Goal: Task Accomplishment & Management: Complete application form

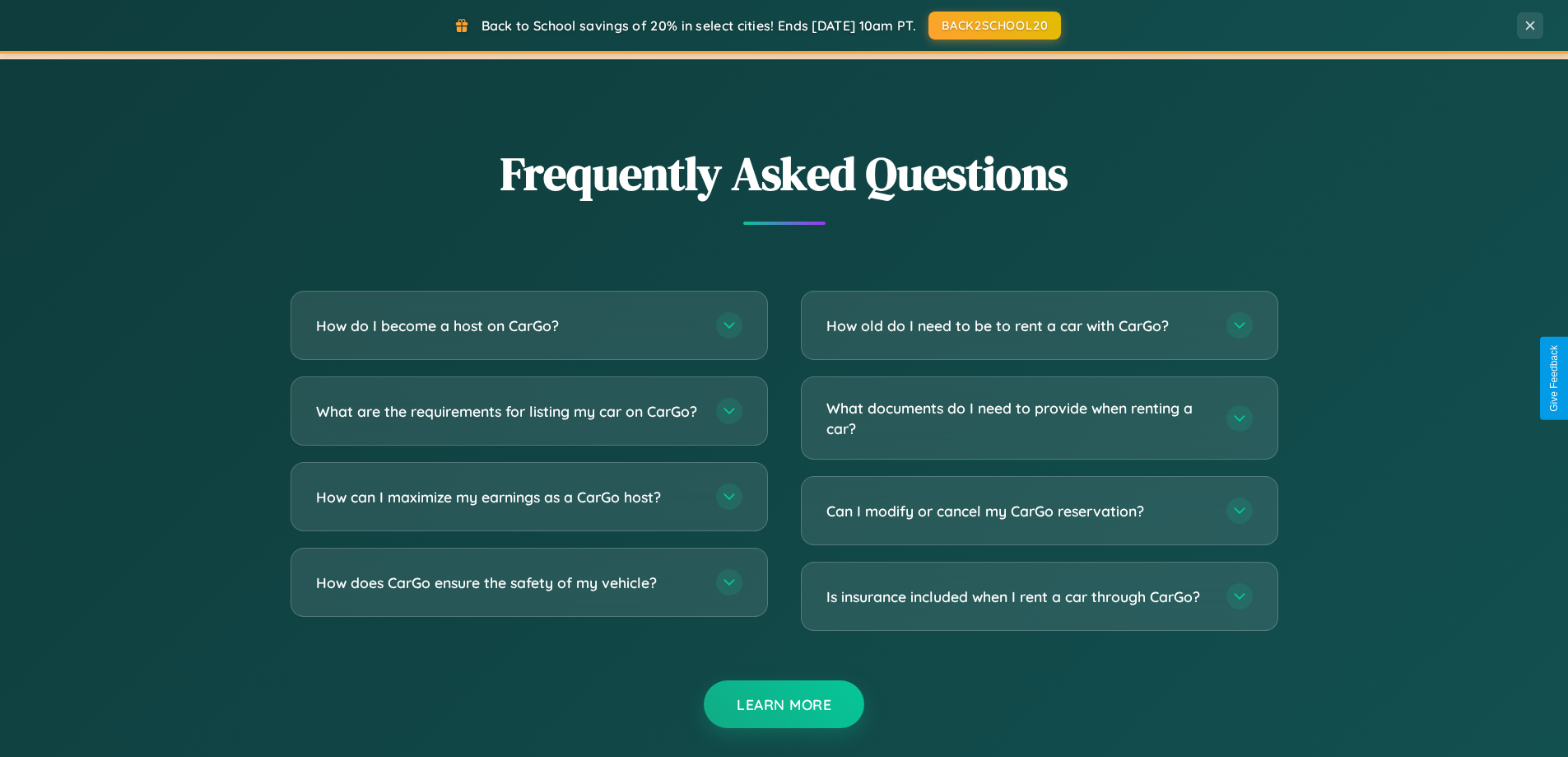
scroll to position [3168, 0]
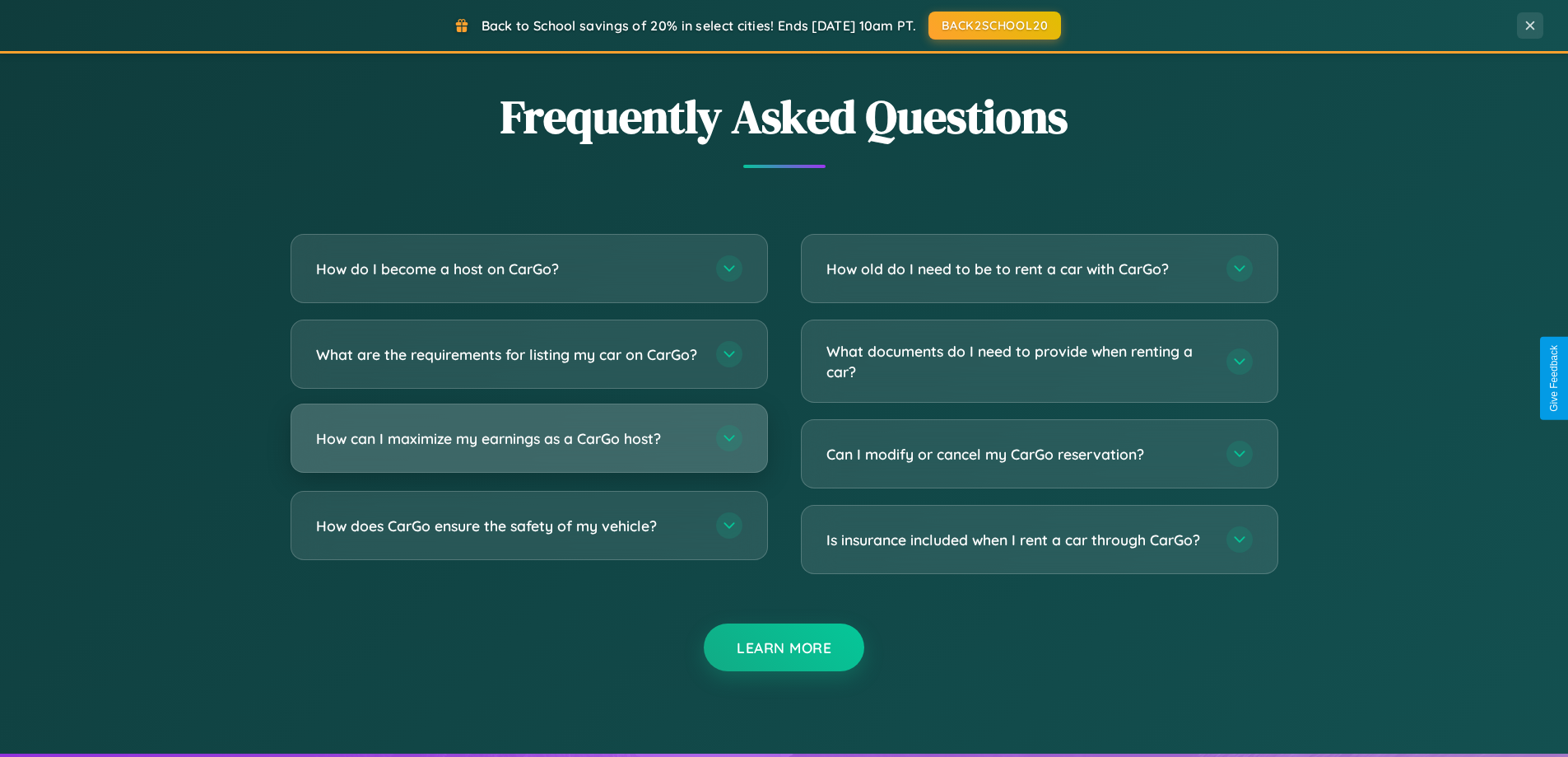
click at [528, 448] on h3 "How can I maximize my earnings as a CarGo host?" at bounding box center [507, 438] width 383 height 20
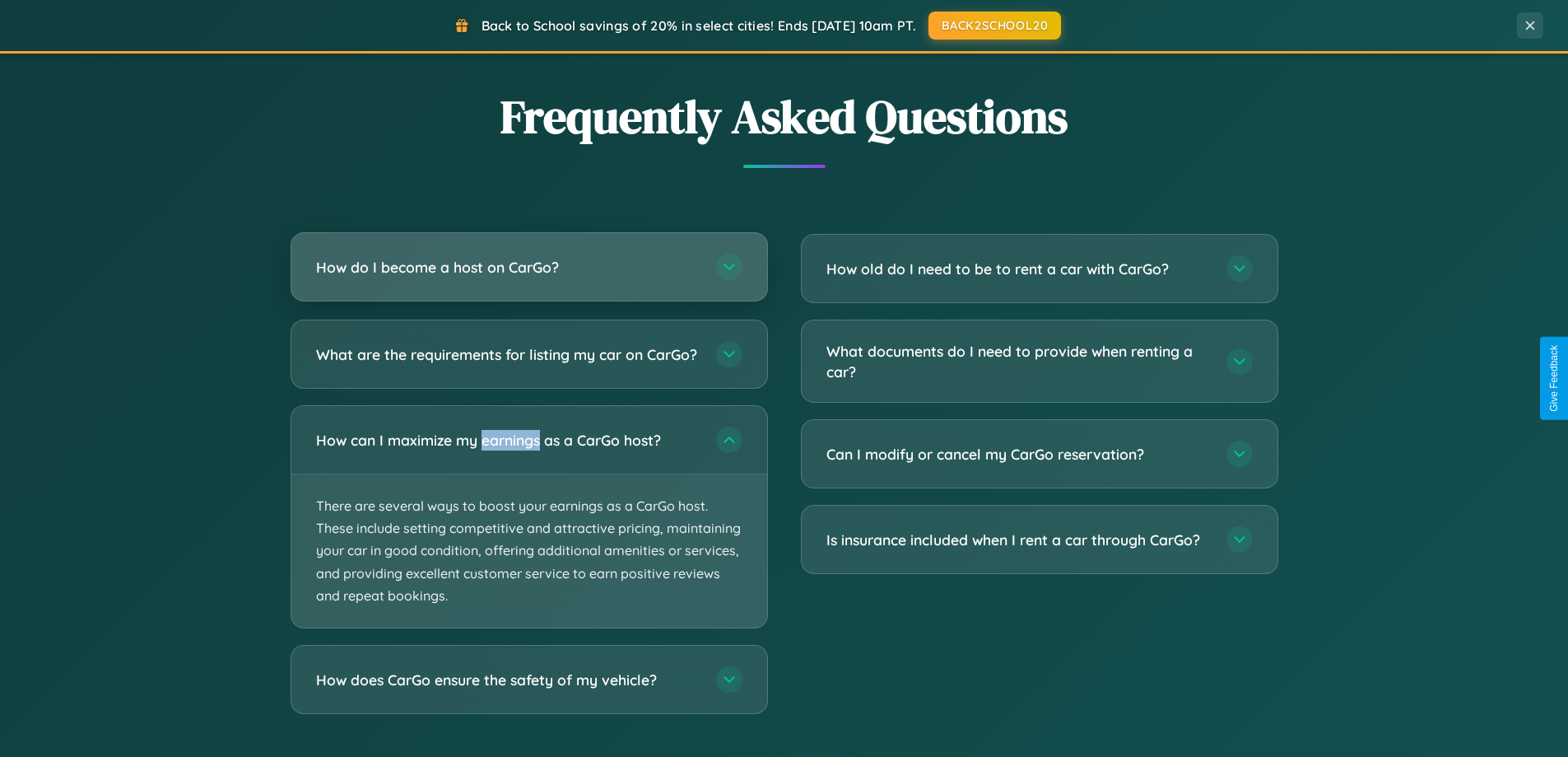
click at [528, 268] on h3 "How do I become a host on CarGo?" at bounding box center [507, 267] width 383 height 20
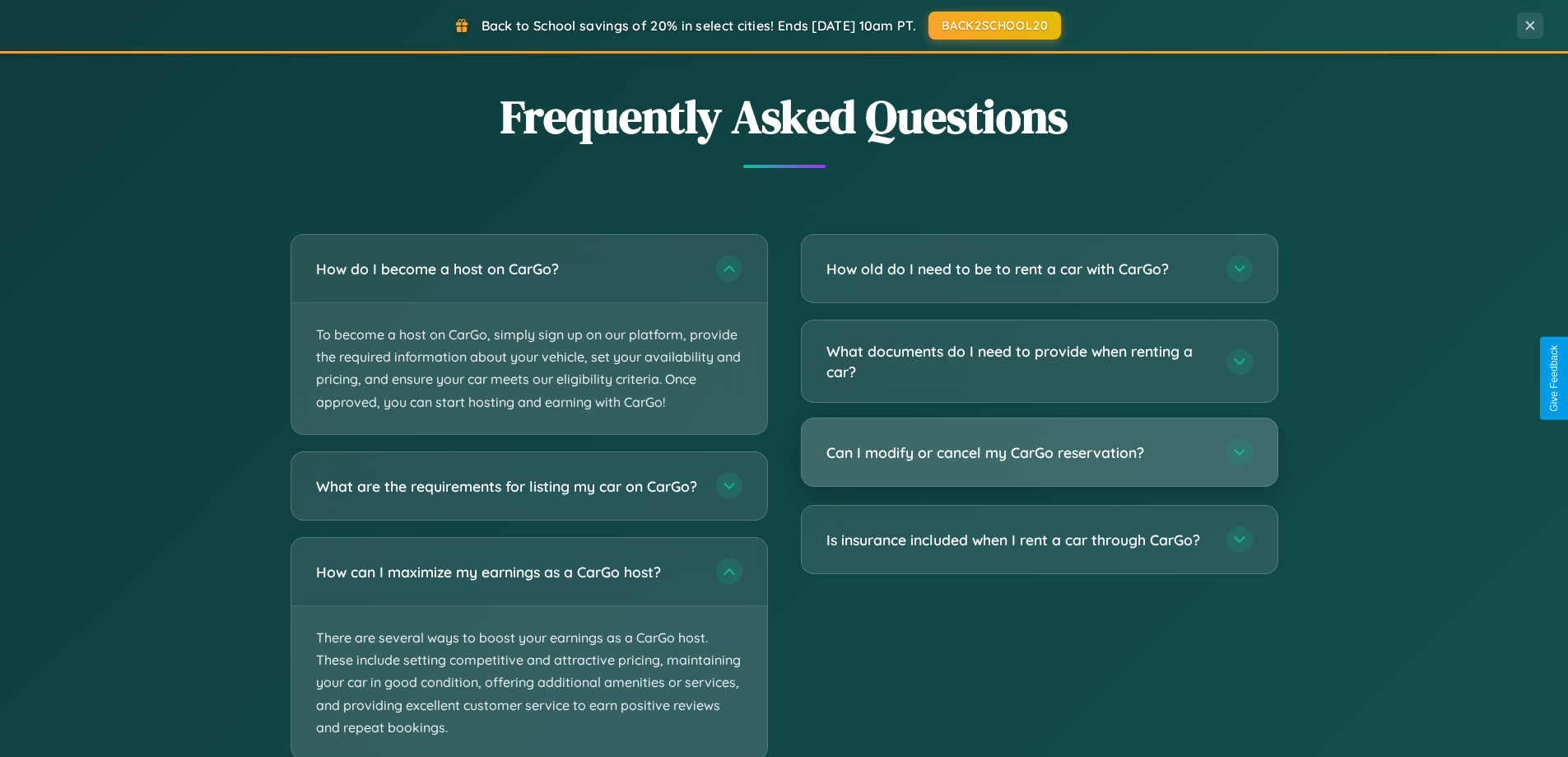
click at [1039, 454] on h3 "Can I modify or cancel my CarGo reservation?" at bounding box center [1018, 452] width 383 height 20
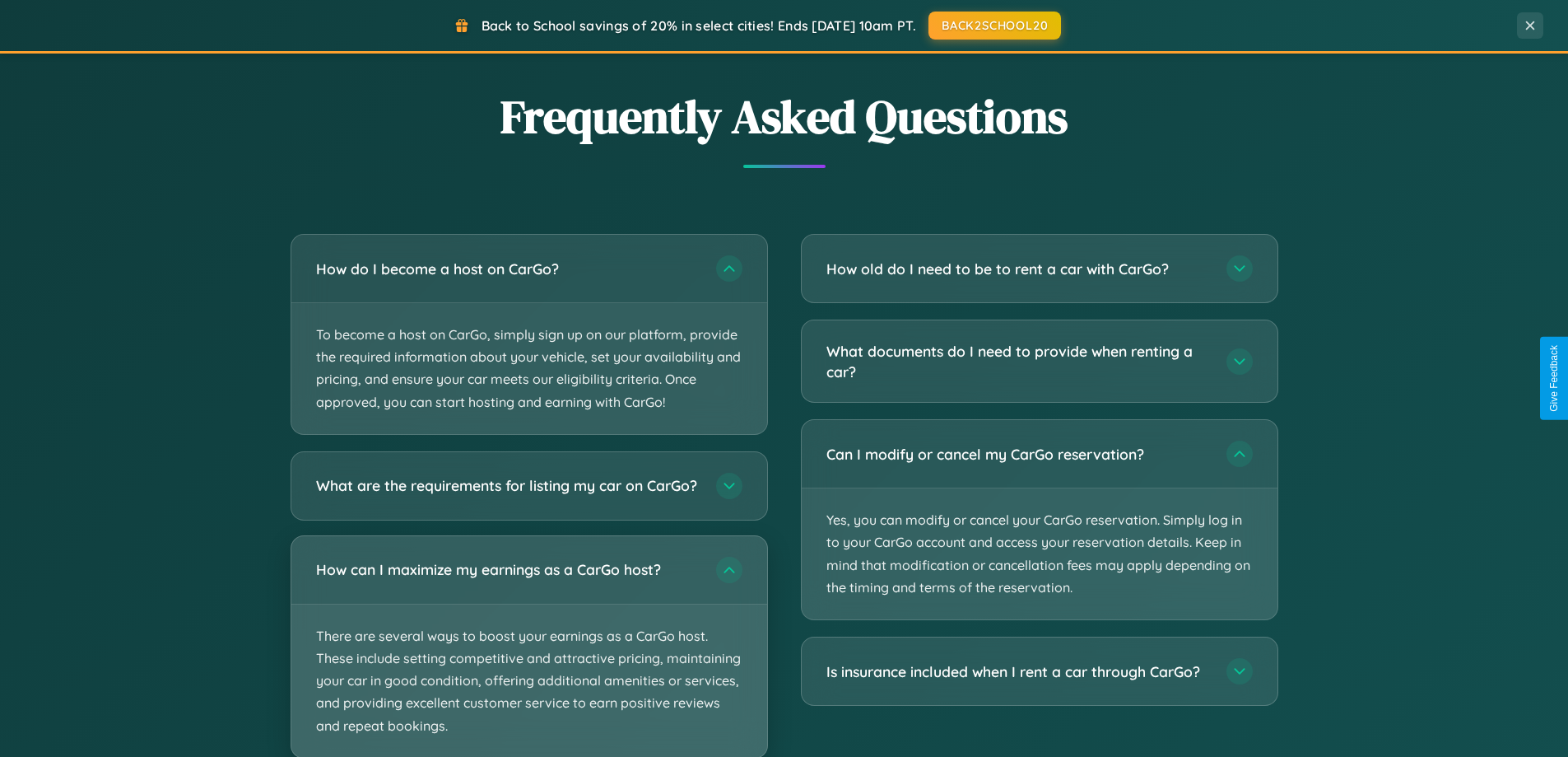
click at [528, 652] on p "There are several ways to boost your earnings as a CarGo host. These include se…" at bounding box center [529, 681] width 476 height 153
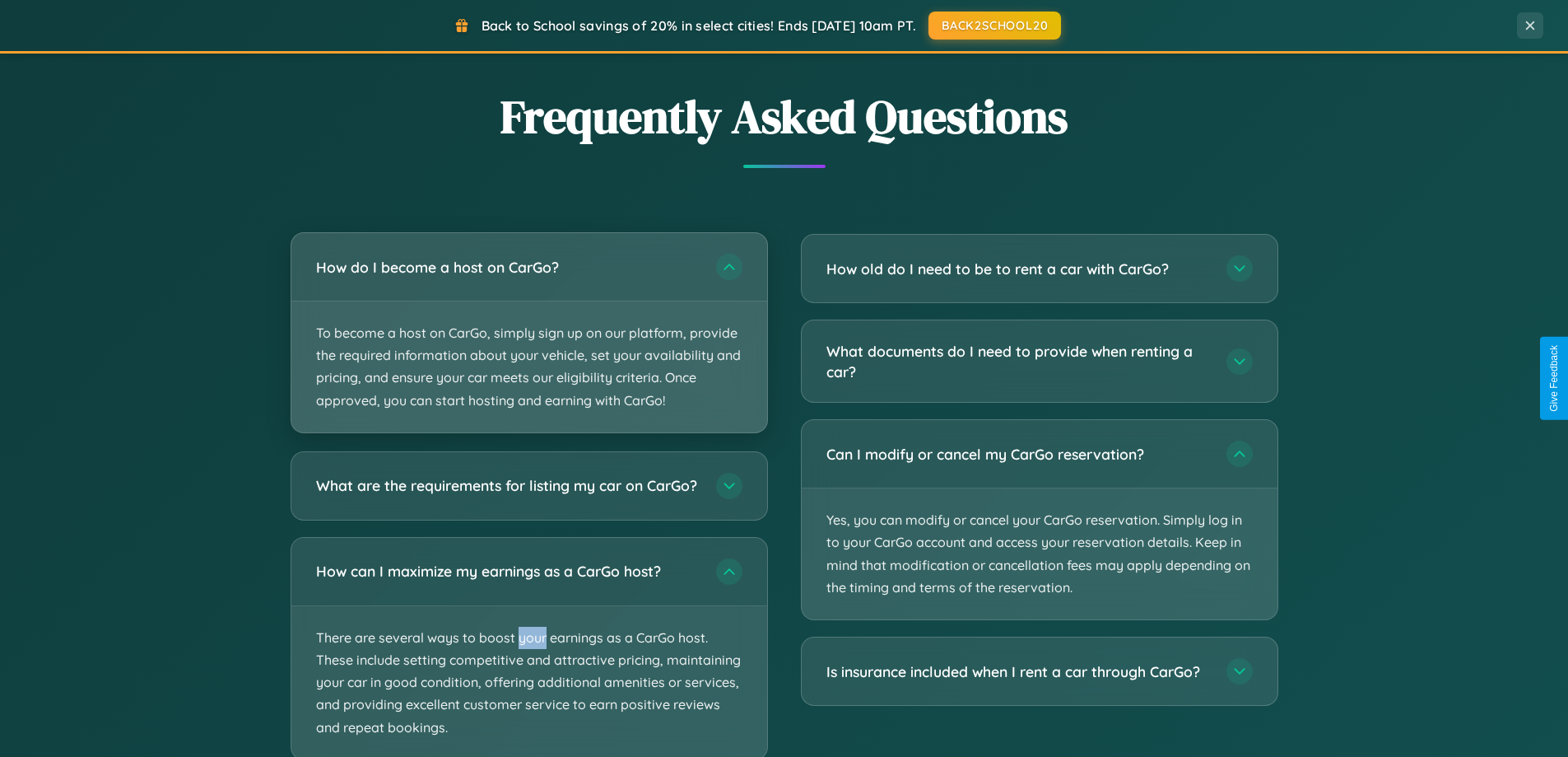
click at [528, 334] on p "To become a host on CarGo, simply sign up on our platform, provide the required…" at bounding box center [529, 366] width 476 height 131
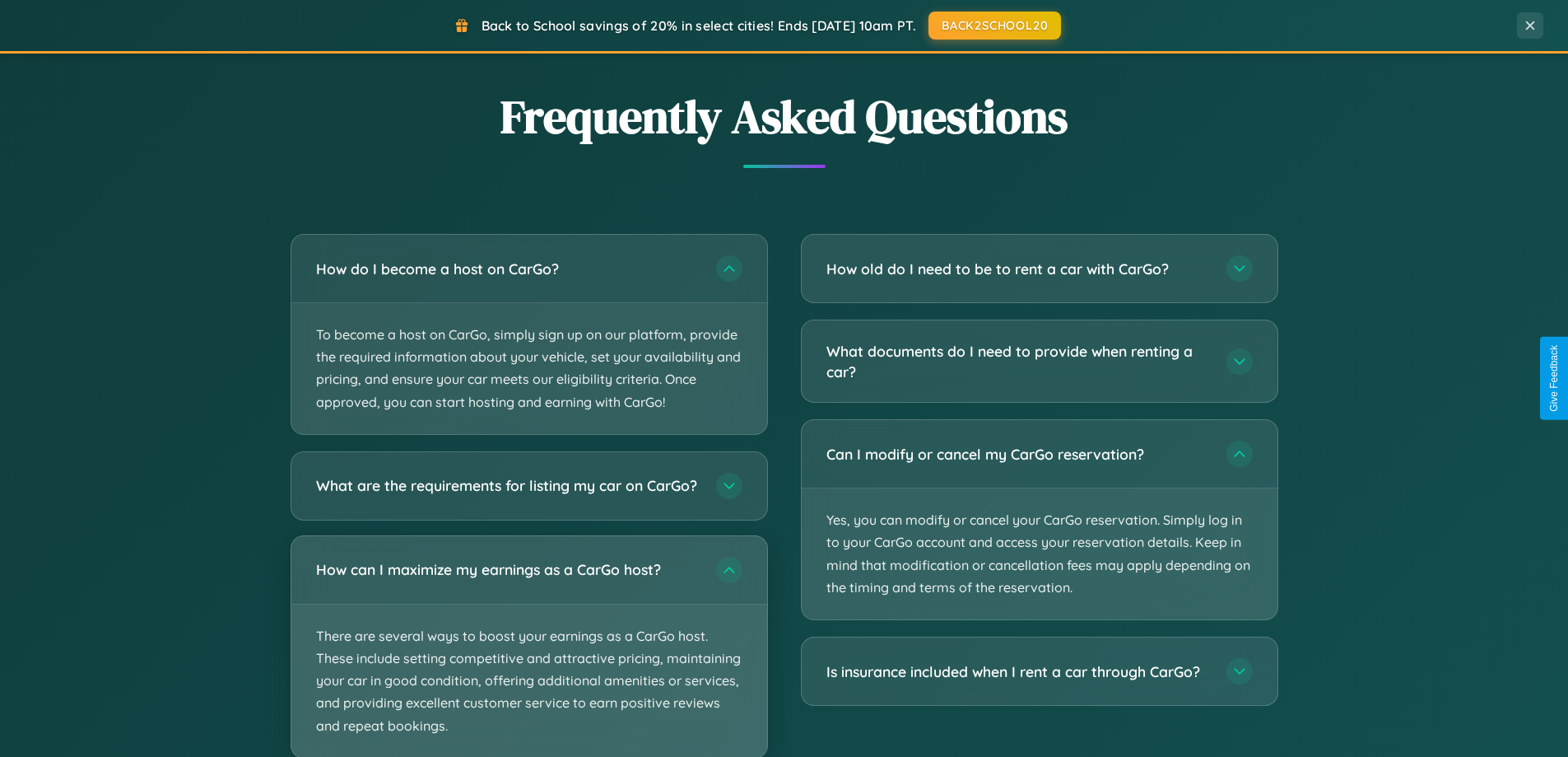
click at [528, 653] on p "There are several ways to boost your earnings as a CarGo host. These include se…" at bounding box center [529, 681] width 476 height 153
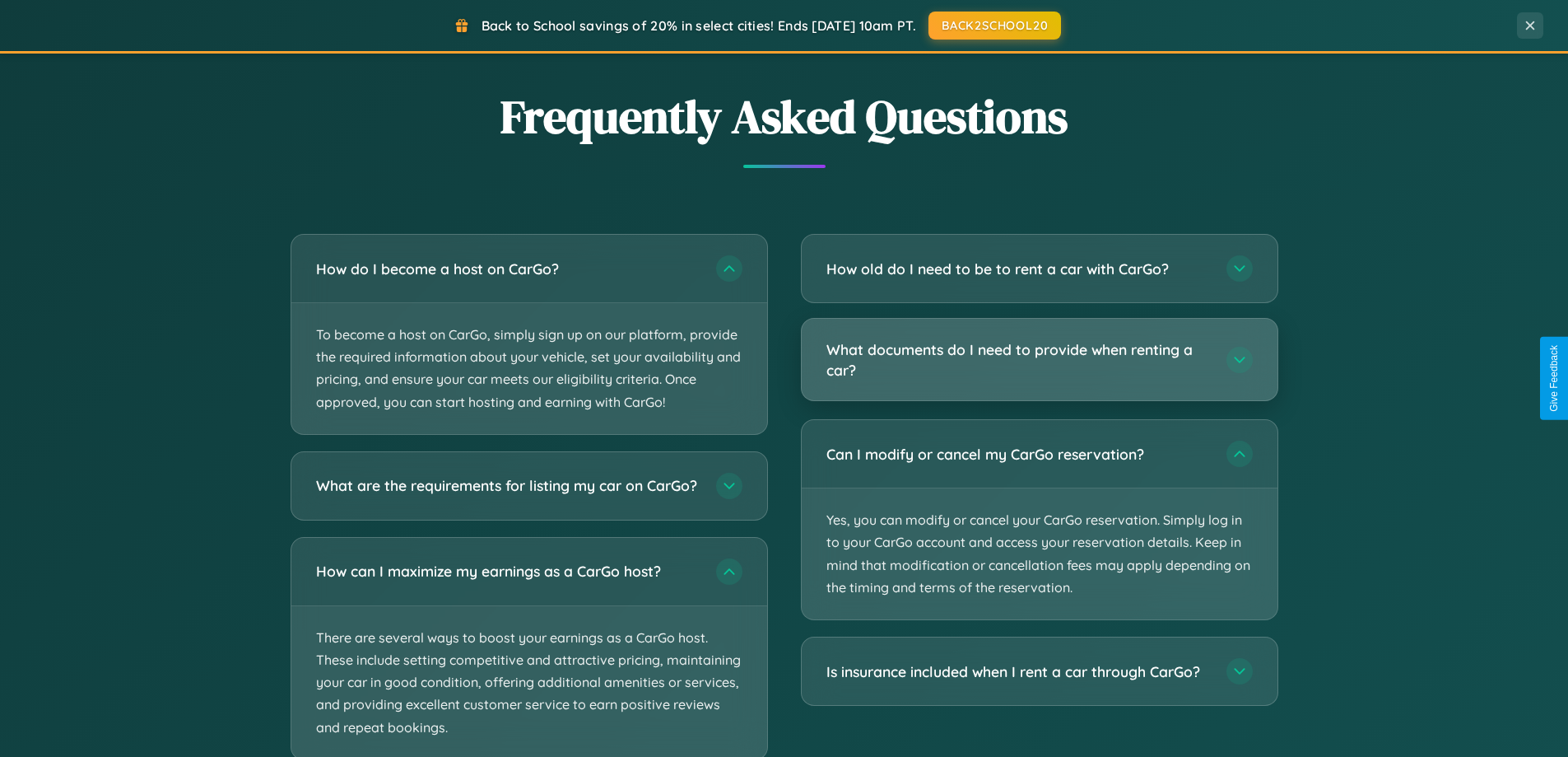
click at [1039, 360] on h3 "What documents do I need to provide when renting a car?" at bounding box center [1018, 359] width 383 height 40
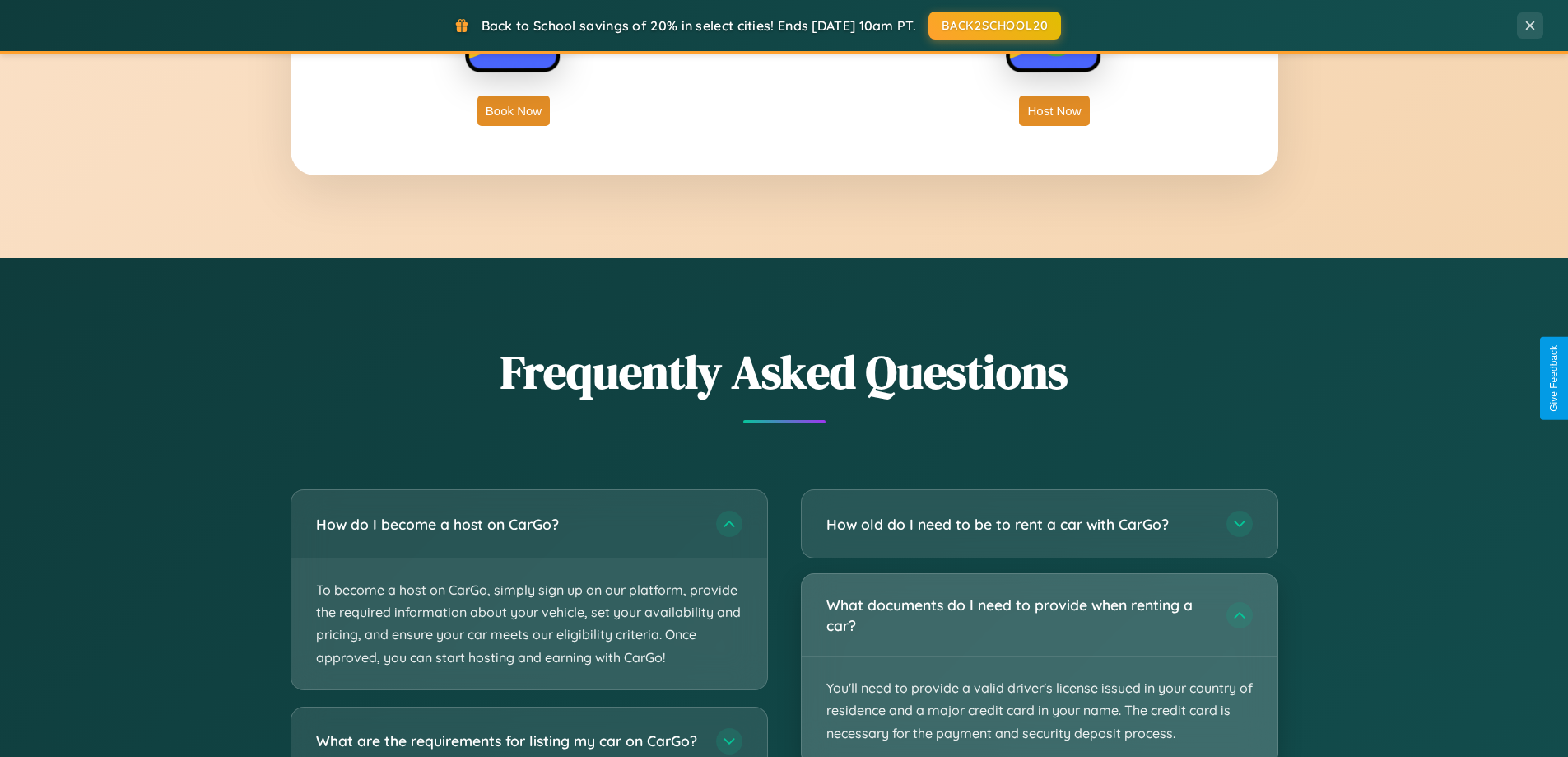
scroll to position [2645, 0]
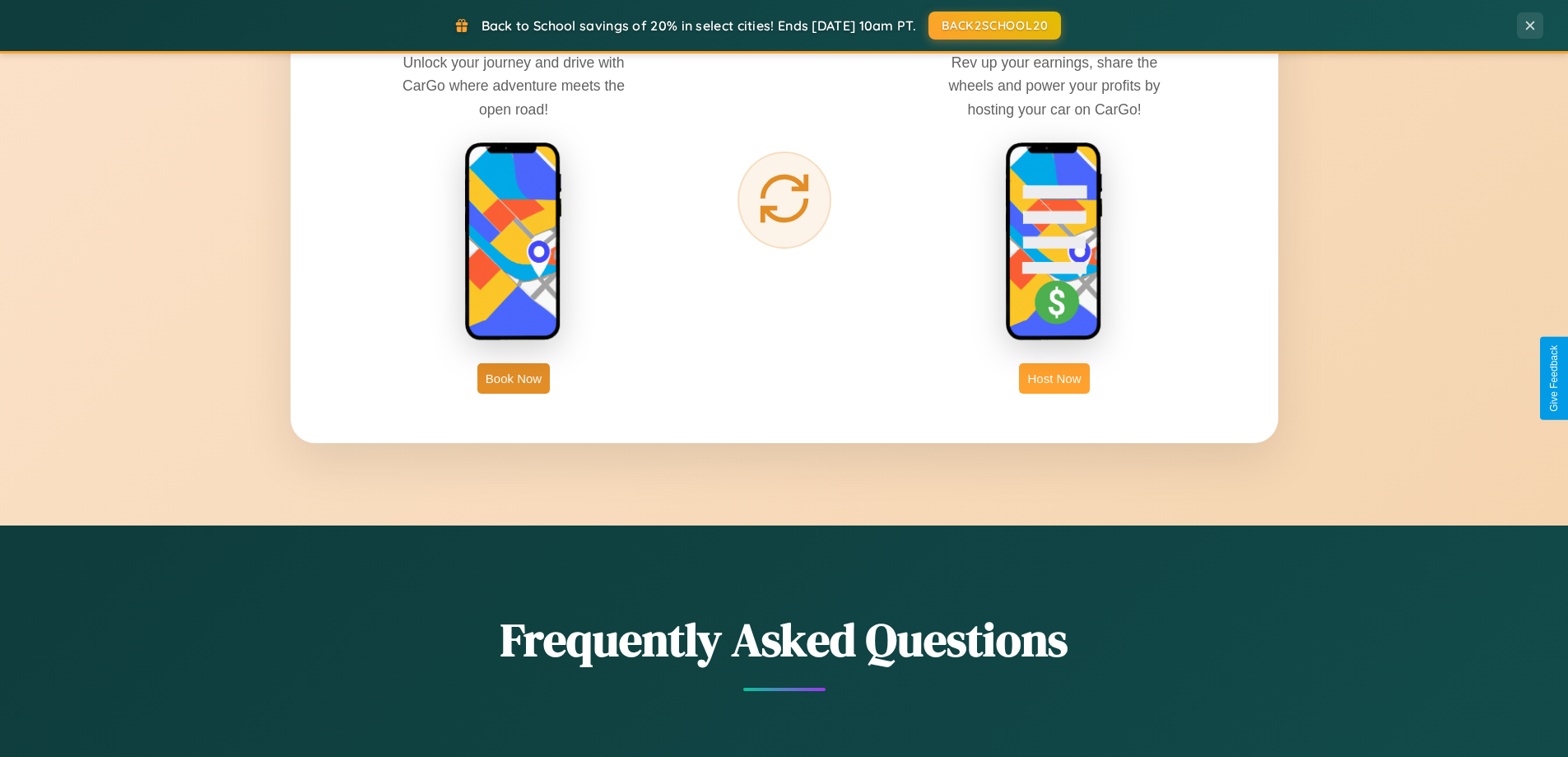
click at [1054, 378] on button "Host Now" at bounding box center [1053, 378] width 70 height 30
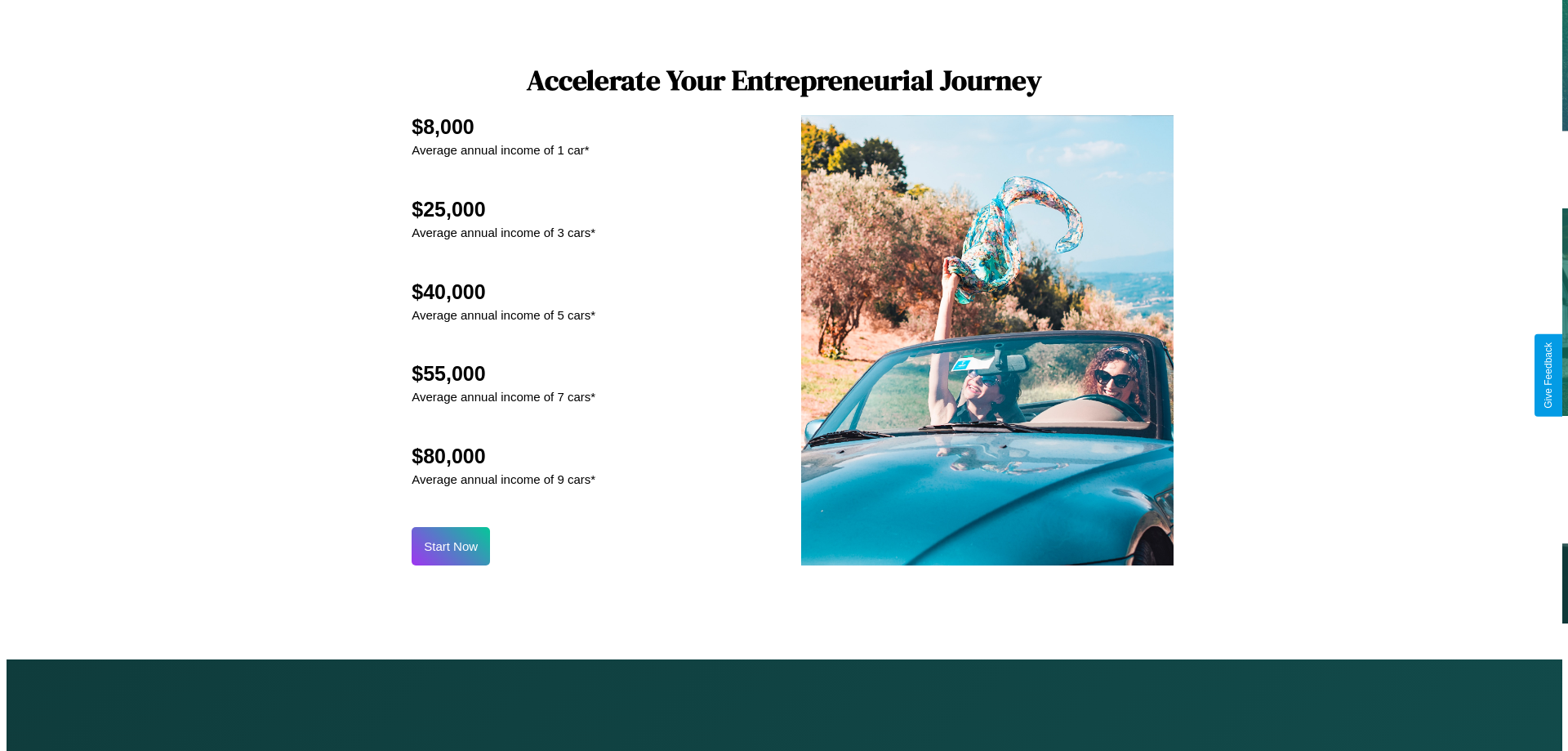
scroll to position [1703, 0]
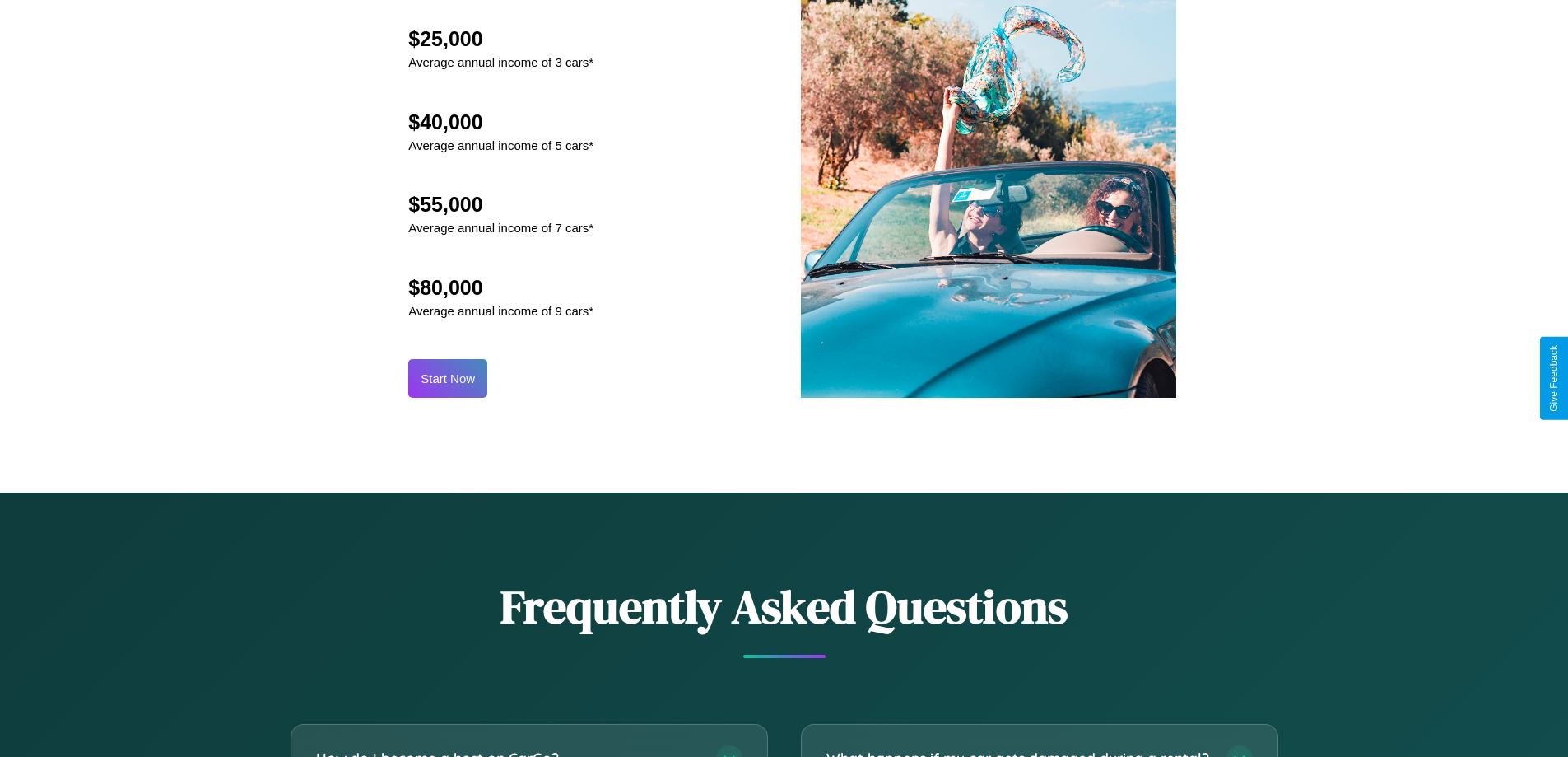
click at [447, 378] on button "Start Now" at bounding box center [447, 378] width 79 height 39
